Goal: Find specific page/section: Find specific page/section

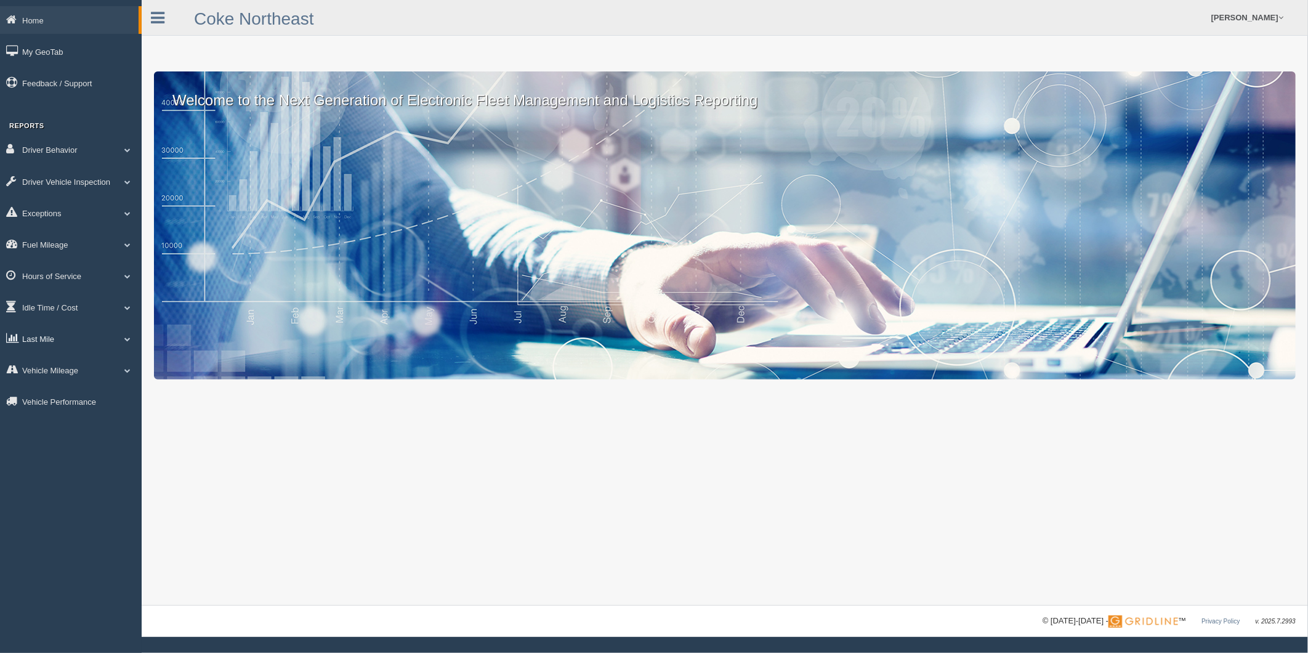
click at [47, 346] on link "Last Mile" at bounding box center [71, 338] width 142 height 28
click at [78, 371] on link "Planned Vs Actual" at bounding box center [80, 367] width 116 height 22
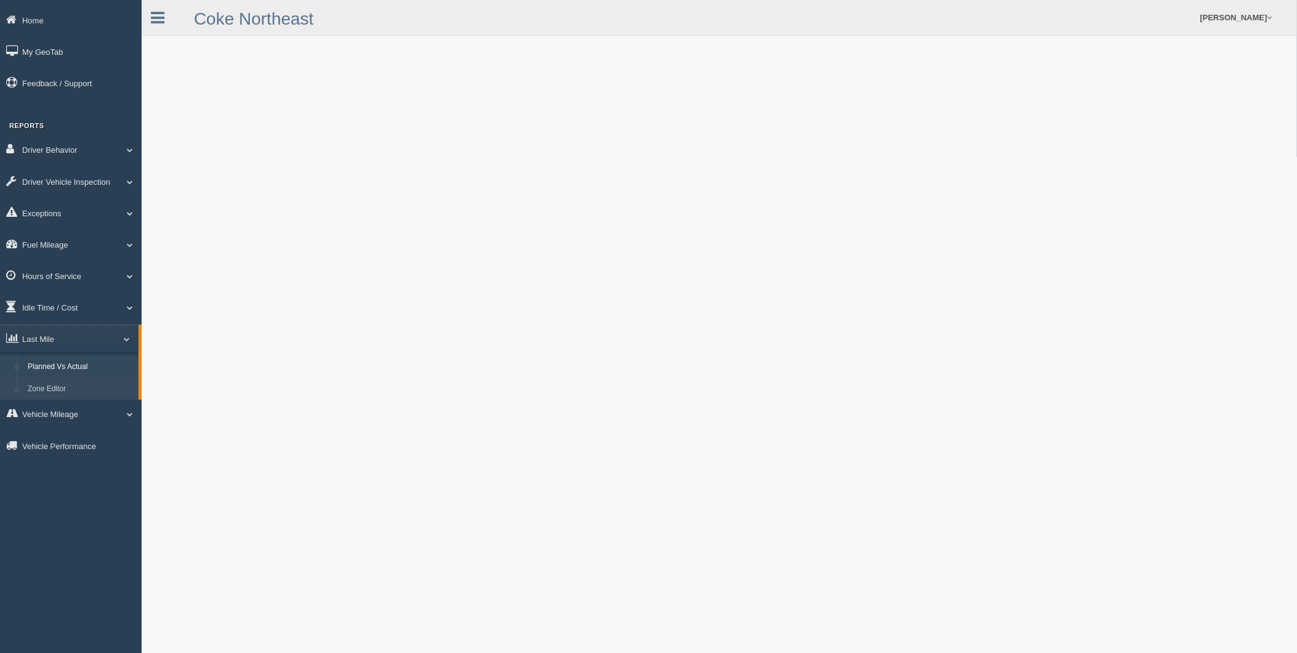
click at [60, 400] on link "Zone Editor" at bounding box center [80, 389] width 116 height 22
